Goal: Complete application form

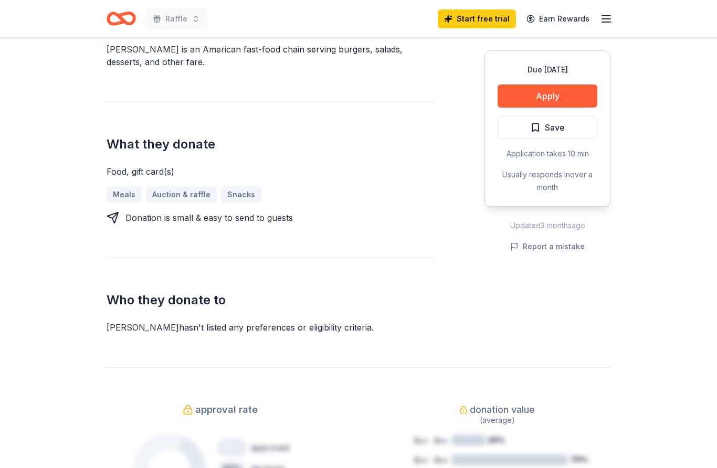
scroll to position [343, 0]
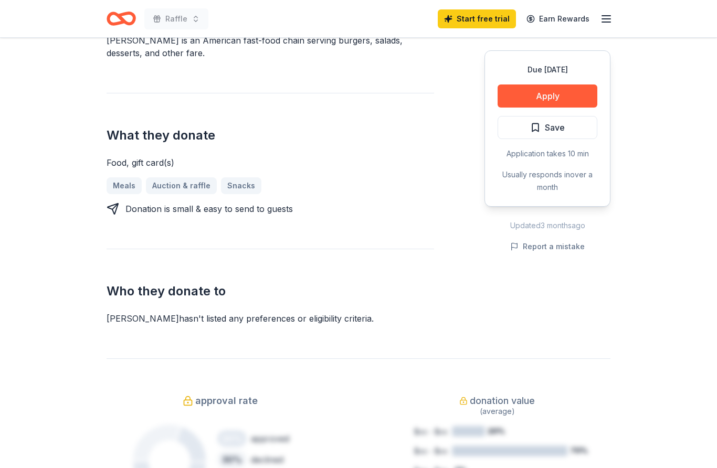
click at [555, 97] on button "Apply" at bounding box center [547, 95] width 100 height 23
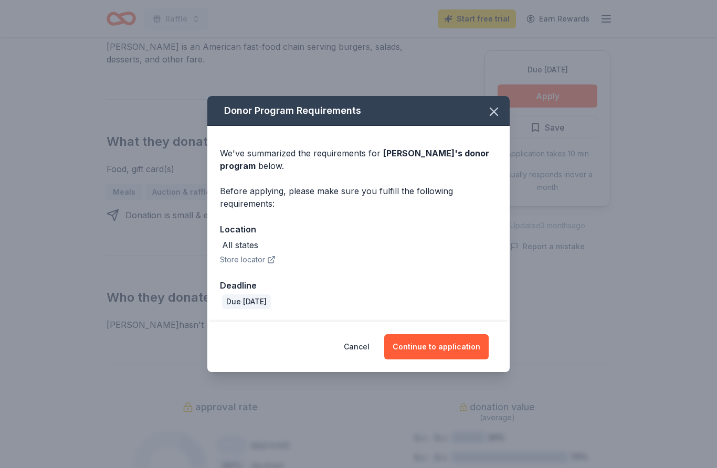
scroll to position [338, 0]
click at [452, 351] on button "Continue to application" at bounding box center [436, 346] width 104 height 25
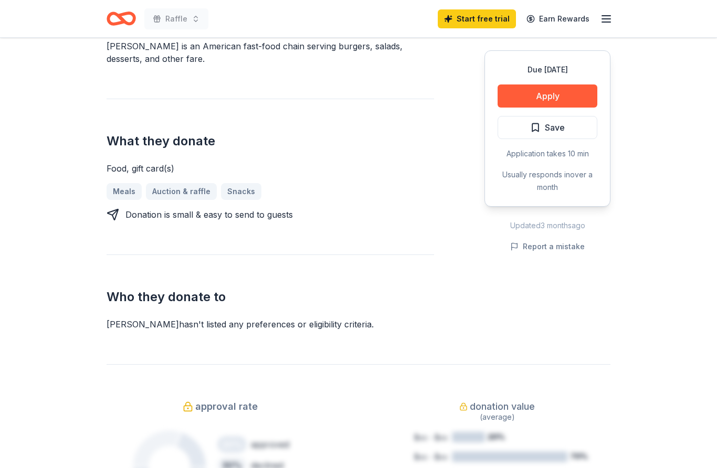
click at [451, 351] on button "Continue to application" at bounding box center [432, 341] width 99 height 24
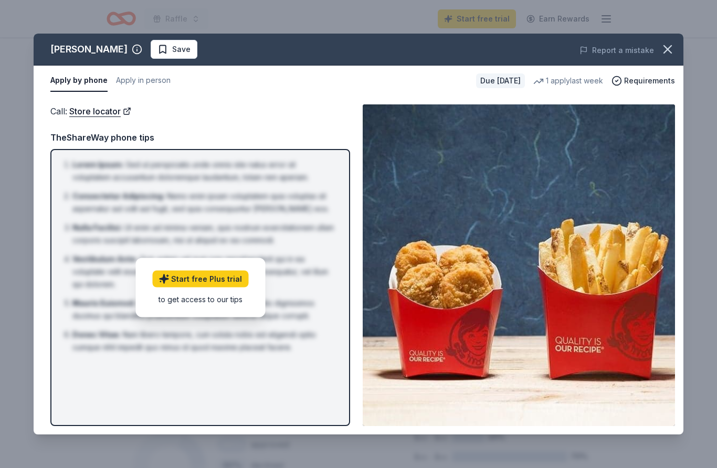
click at [227, 283] on link "Start free Plus trial" at bounding box center [200, 278] width 96 height 17
click at [228, 282] on link "Start free Plus trial" at bounding box center [200, 278] width 96 height 17
click at [89, 85] on button "Apply by phone" at bounding box center [78, 81] width 57 height 22
click at [90, 86] on button "Apply by phone" at bounding box center [78, 81] width 57 height 22
click at [101, 116] on link "Store locator" at bounding box center [100, 111] width 62 height 14
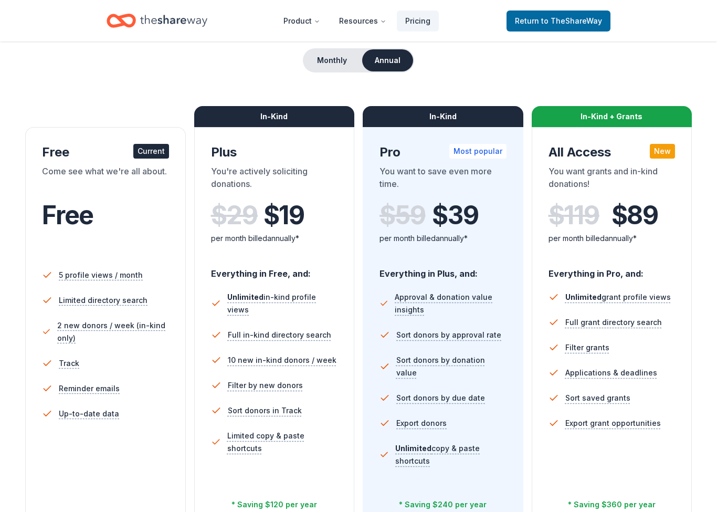
scroll to position [58, 0]
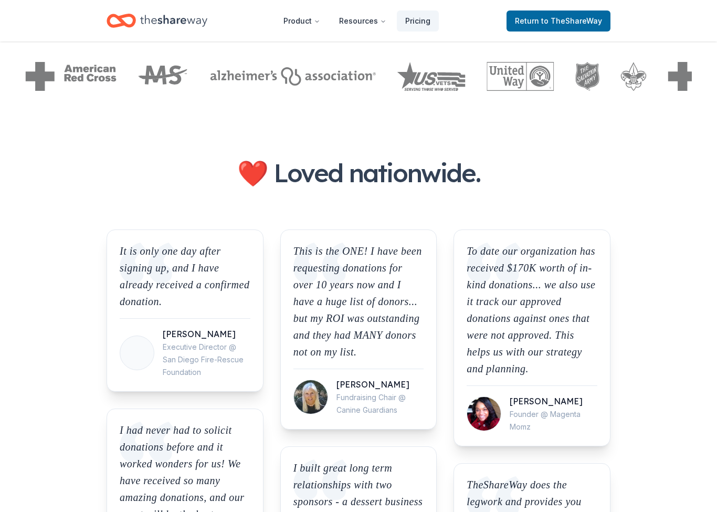
scroll to position [670, 0]
